Goal: Task Accomplishment & Management: Manage account settings

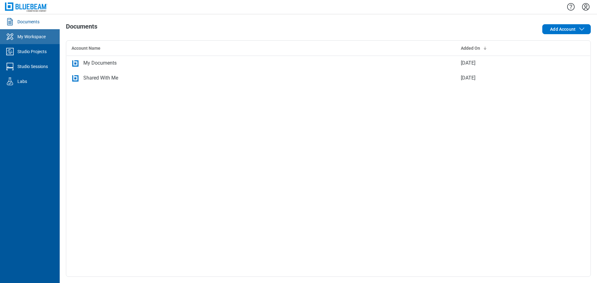
click at [36, 39] on div "My Workspace" at bounding box center [31, 37] width 28 height 6
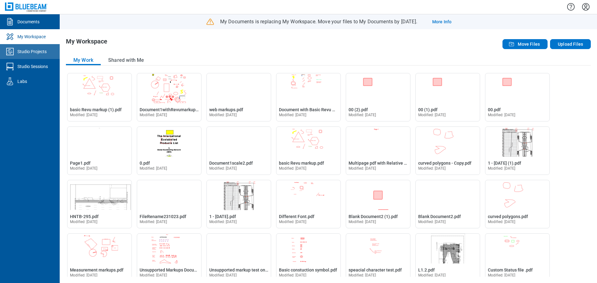
click at [25, 54] on div "Studio Projects" at bounding box center [31, 52] width 29 height 6
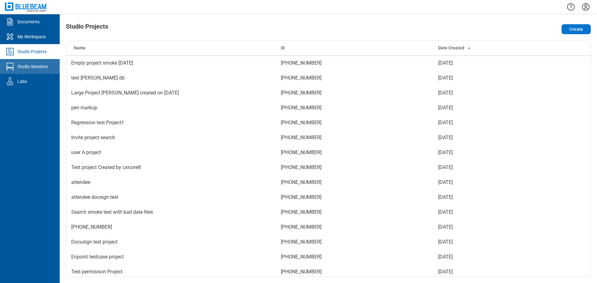
click at [48, 67] on div "Studio Sessions" at bounding box center [32, 66] width 30 height 6
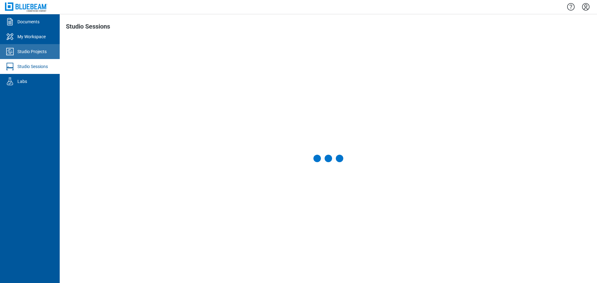
click at [49, 54] on link "Studio Projects" at bounding box center [30, 51] width 60 height 15
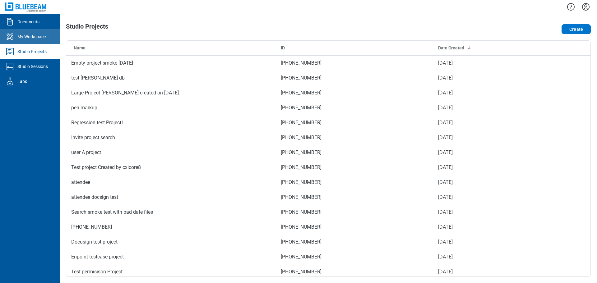
click at [34, 36] on div "My Workspace" at bounding box center [31, 37] width 28 height 6
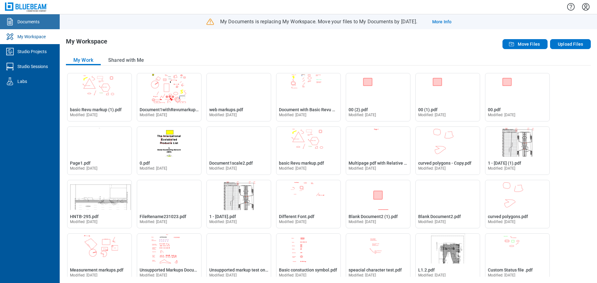
click at [34, 22] on div "Documents" at bounding box center [28, 22] width 22 height 6
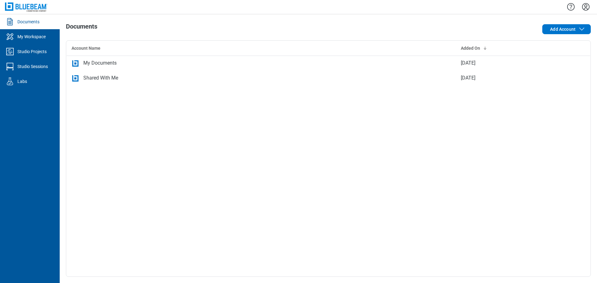
click at [584, 5] on icon "Settings" at bounding box center [586, 7] width 10 height 10
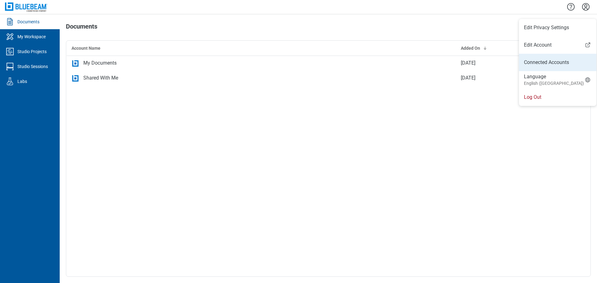
click at [554, 63] on link "Connected Accounts" at bounding box center [558, 62] width 68 height 7
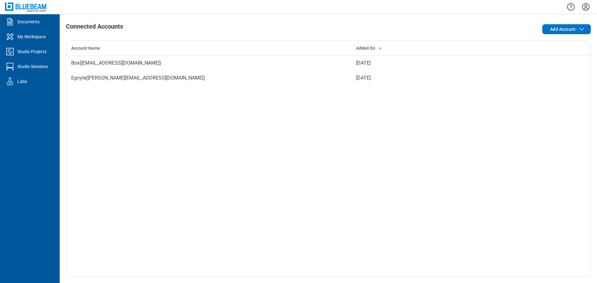
drag, startPoint x: 584, startPoint y: 5, endPoint x: 589, endPoint y: 12, distance: 8.2
click at [585, 6] on icon "Settings" at bounding box center [586, 7] width 10 height 10
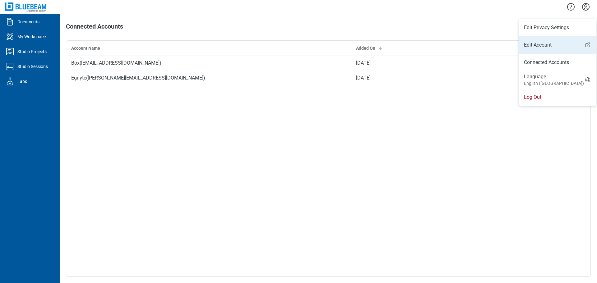
click at [540, 46] on link "Edit Account" at bounding box center [557, 44] width 77 height 7
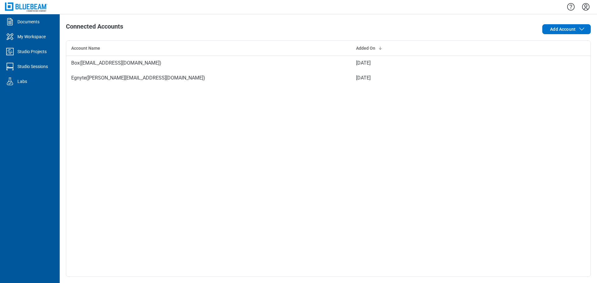
click at [31, 8] on img at bounding box center [26, 6] width 42 height 9
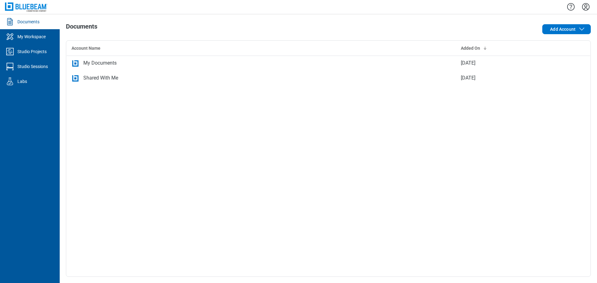
click at [183, 156] on div "Account Name Added On My Documents [DATE] Shared With Me [DATE]" at bounding box center [328, 158] width 525 height 237
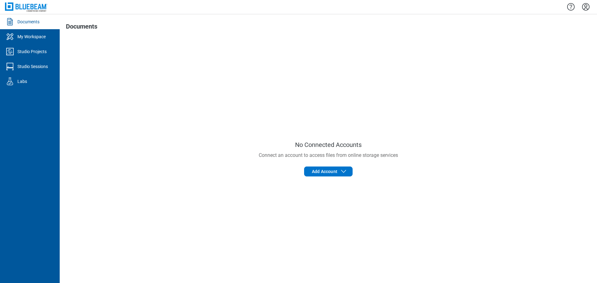
click at [585, 7] on icon "Settings" at bounding box center [586, 7] width 10 height 10
drag, startPoint x: 542, startPoint y: 98, endPoint x: 537, endPoint y: 99, distance: 4.7
click at [542, 99] on li "Log Out" at bounding box center [557, 97] width 77 height 17
